Goal: Task Accomplishment & Management: Complete application form

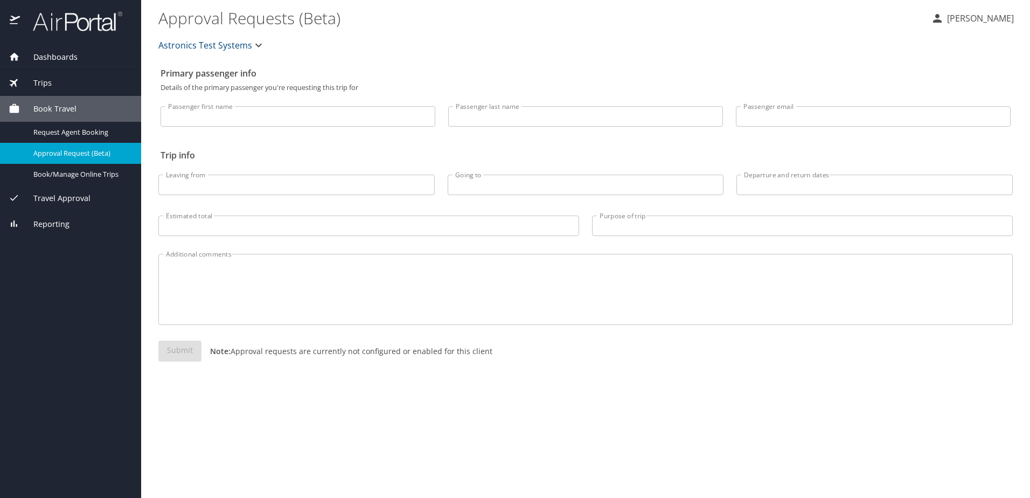
click at [71, 103] on span "Book Travel" at bounding box center [48, 109] width 57 height 12
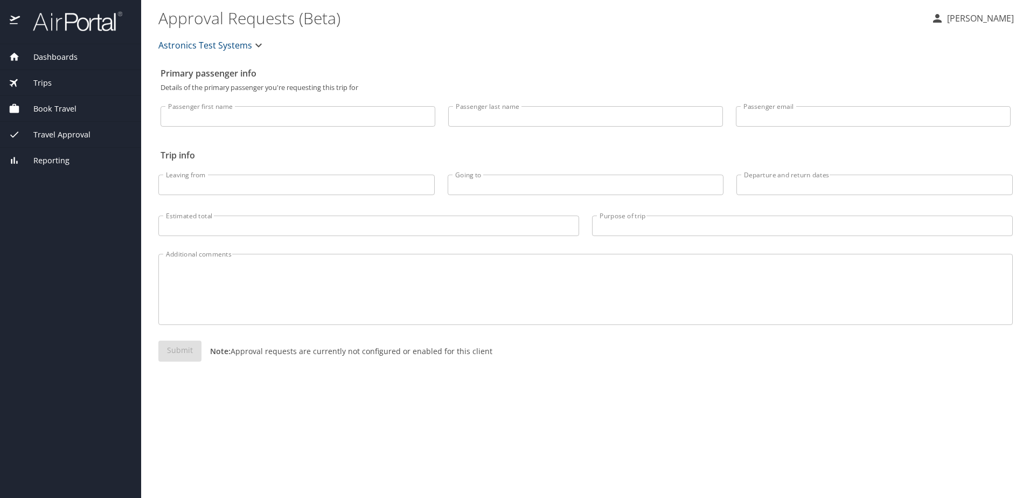
click at [81, 122] on div "Travel Approval" at bounding box center [70, 135] width 141 height 26
click at [197, 120] on input "Passenger first name" at bounding box center [297, 116] width 275 height 20
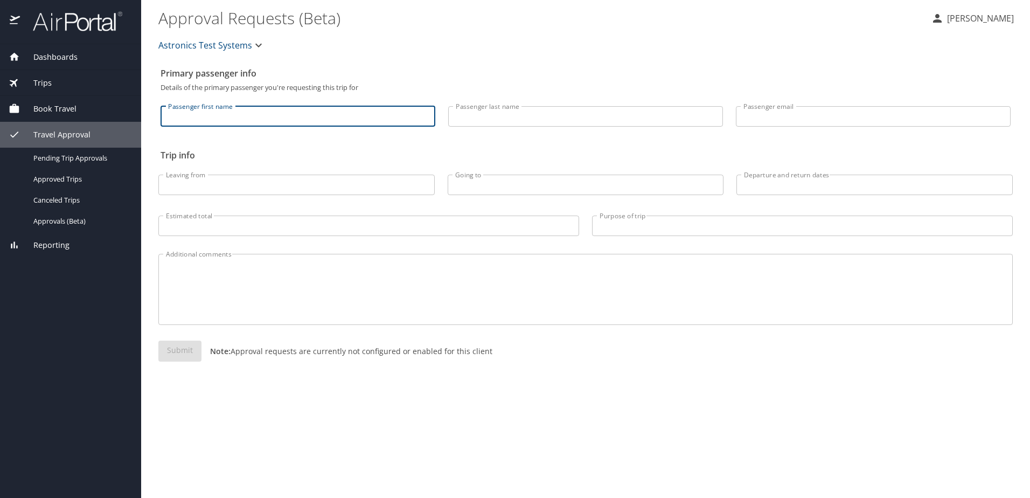
type input "[PERSON_NAME]"
type input "rabarison"
click at [765, 124] on input "Passenger email" at bounding box center [873, 116] width 275 height 20
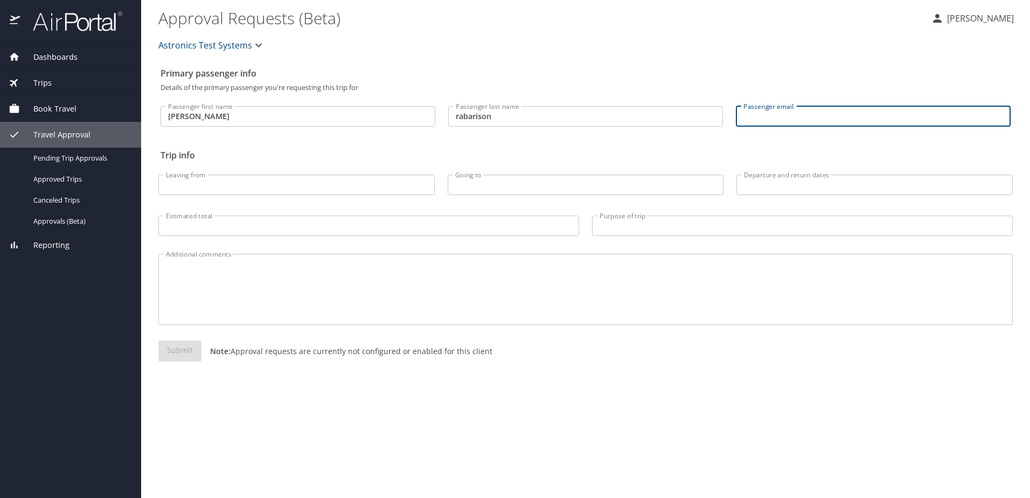
type input "[PERSON_NAME][EMAIL_ADDRESS][DOMAIN_NAME]"
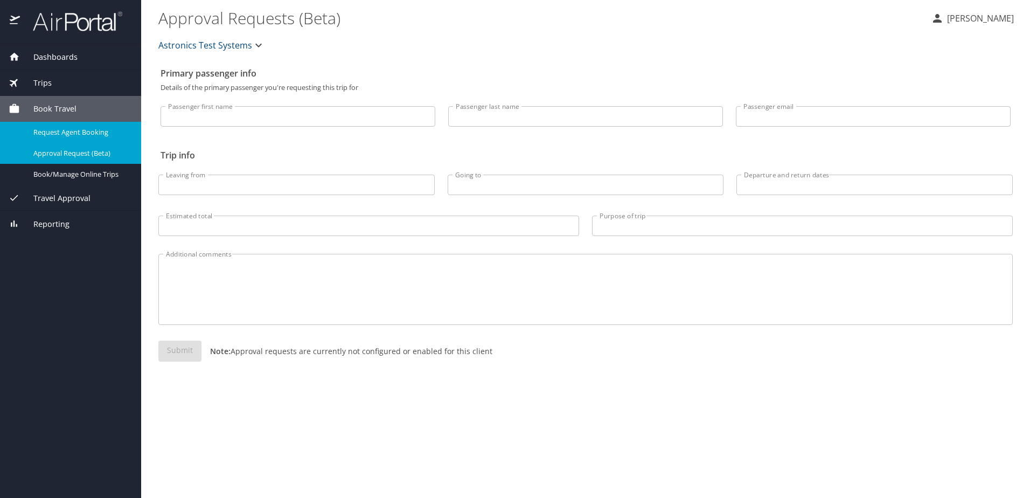
click at [75, 133] on span "Request Agent Booking" at bounding box center [80, 132] width 95 height 10
